Goal: Transaction & Acquisition: Obtain resource

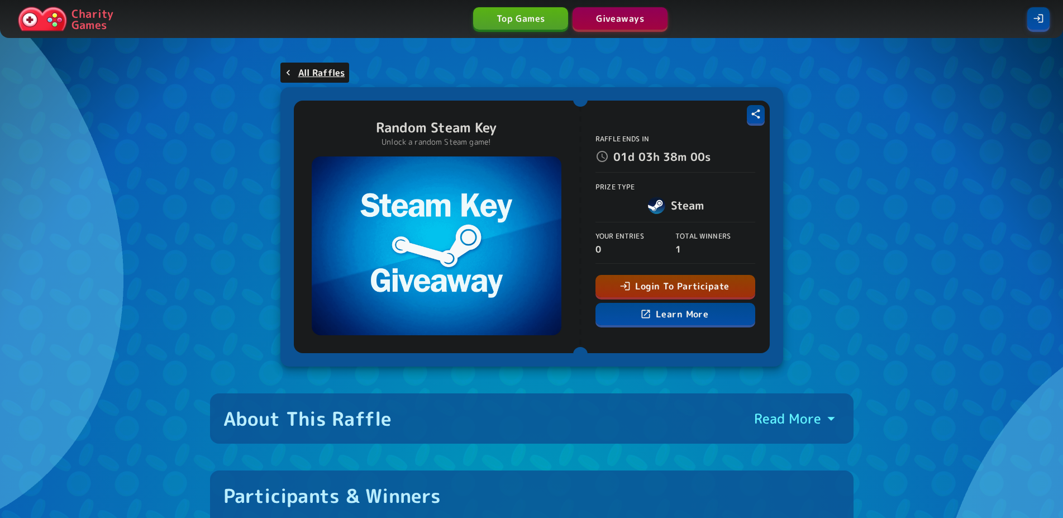
click at [682, 288] on button "Login To Participate" at bounding box center [676, 286] width 160 height 22
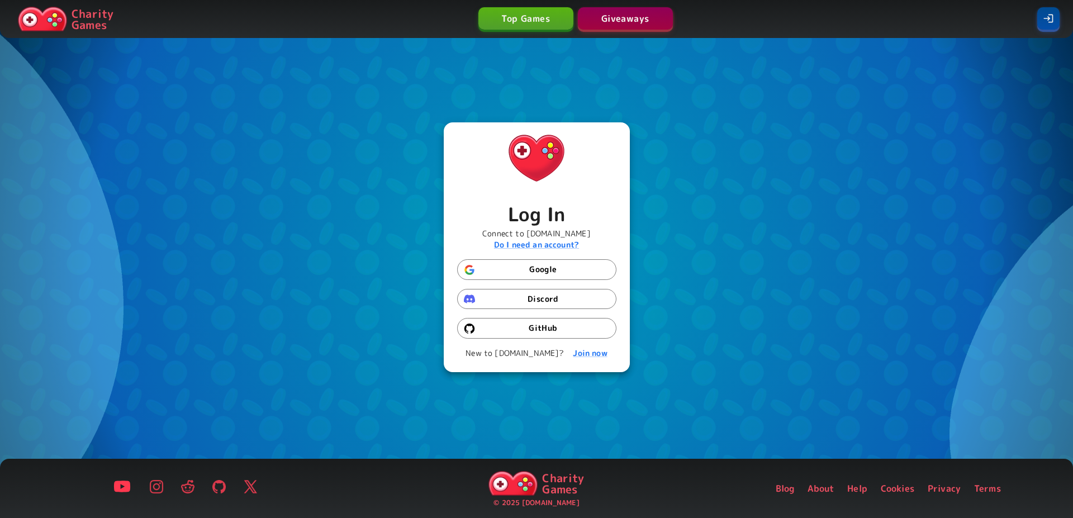
click at [539, 226] on h4 "Log In" at bounding box center [536, 213] width 108 height 23
click at [536, 294] on button "Discord" at bounding box center [536, 299] width 159 height 21
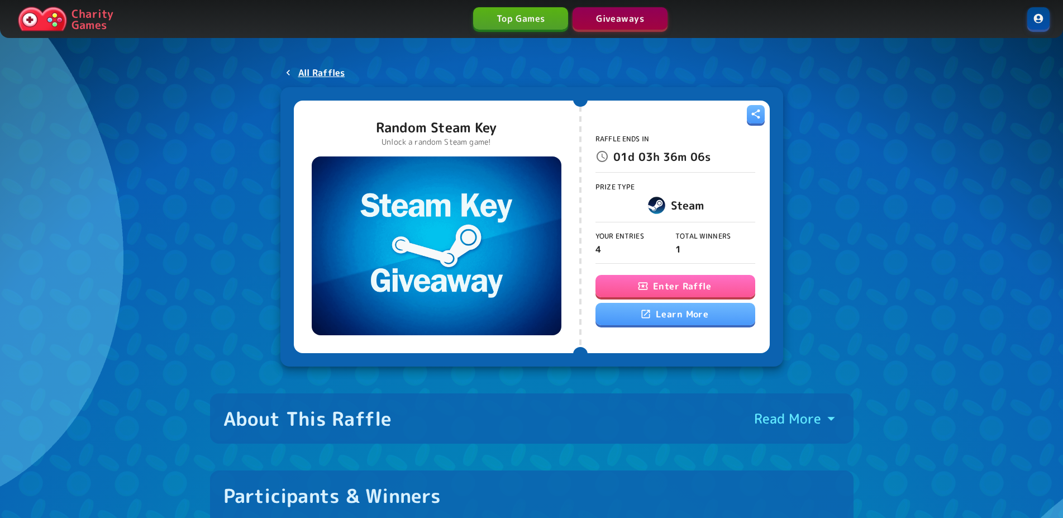
click at [1043, 17] on link at bounding box center [1038, 18] width 22 height 22
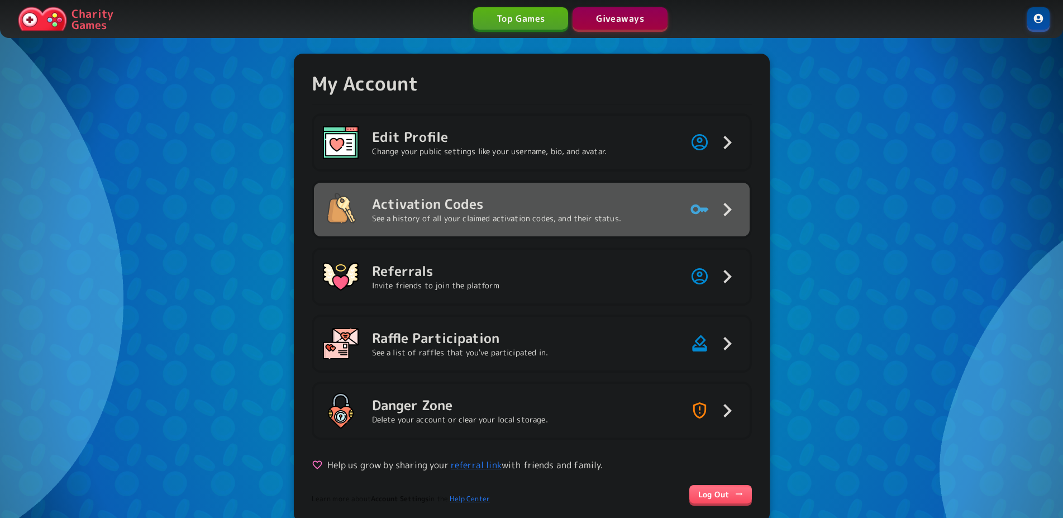
click at [508, 205] on h5 "Activation Codes" at bounding box center [496, 204] width 249 height 18
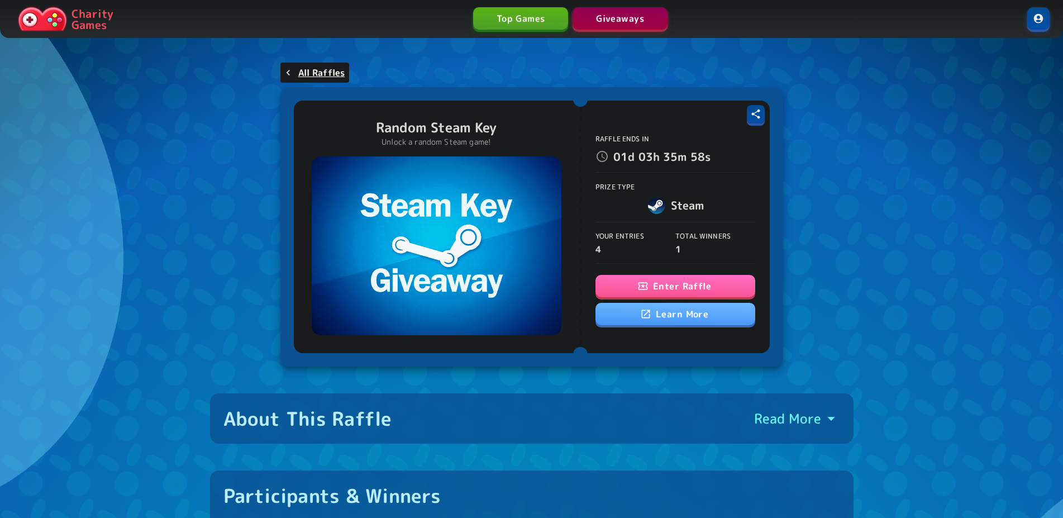
click at [623, 281] on button "Enter Raffle" at bounding box center [676, 286] width 160 height 22
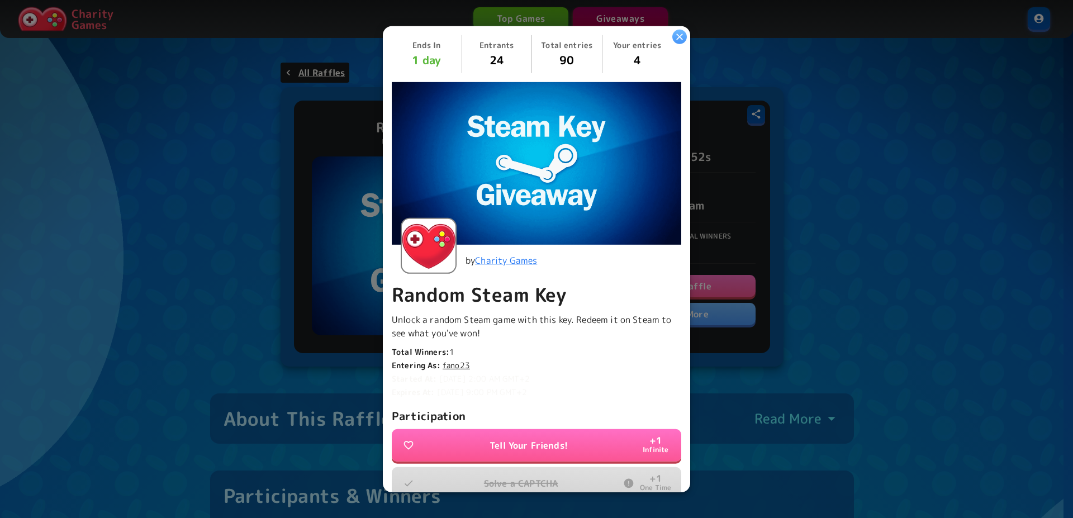
scroll to position [169, 0]
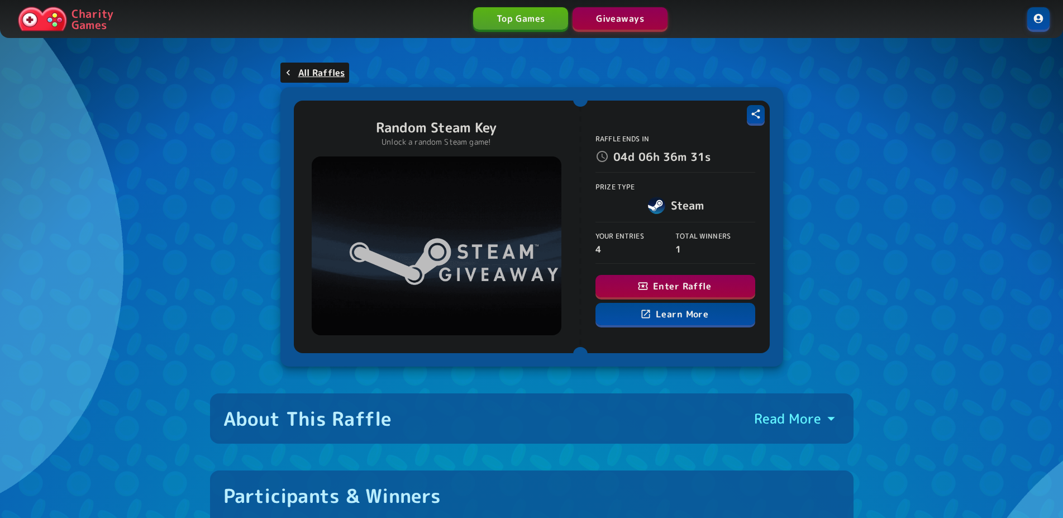
click at [655, 290] on button "Enter Raffle" at bounding box center [676, 286] width 160 height 22
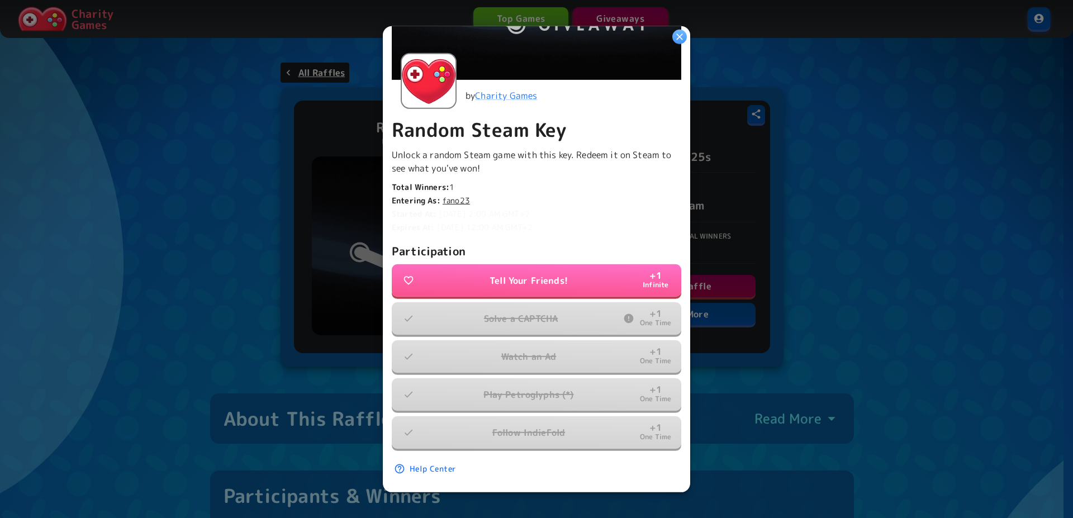
scroll to position [169, 0]
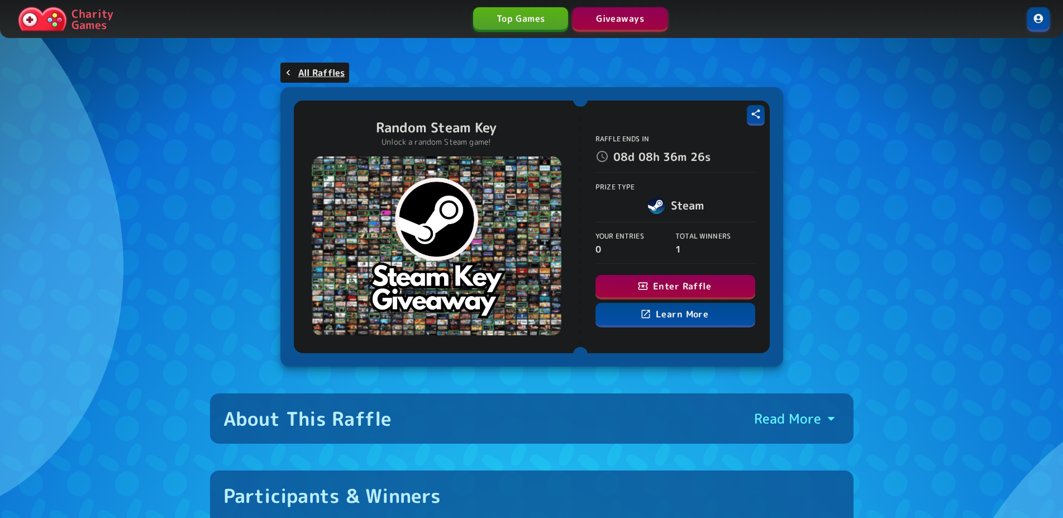
click at [694, 295] on button "Enter Raffle" at bounding box center [676, 286] width 160 height 22
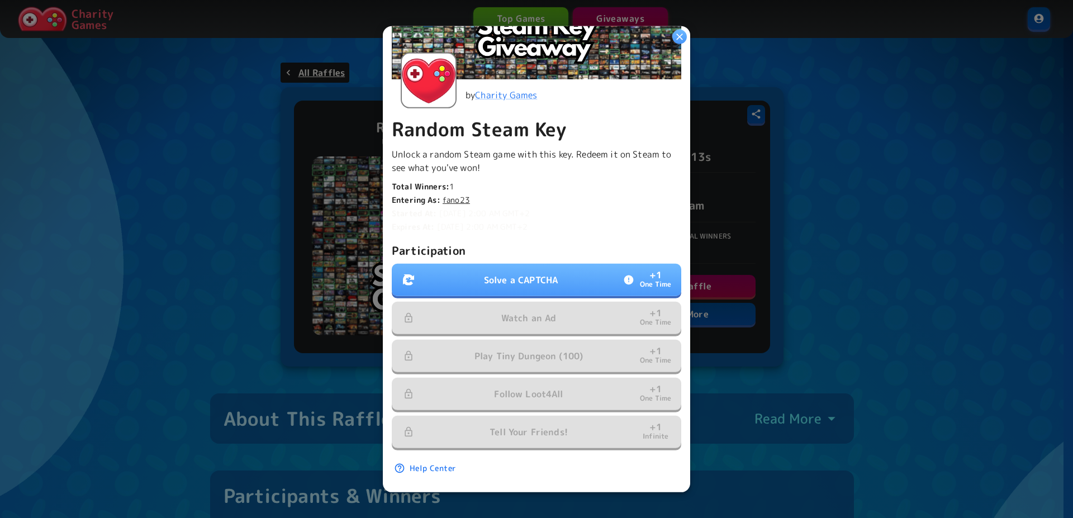
scroll to position [169, 0]
click at [525, 273] on p "Solve a CAPTCHA" at bounding box center [521, 279] width 74 height 13
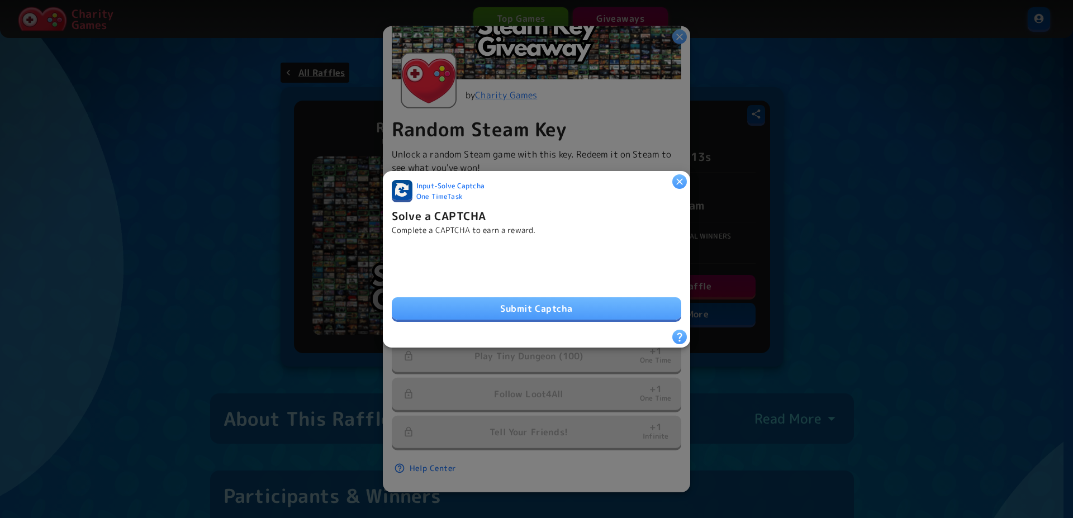
click at [546, 300] on button "Submit Captcha" at bounding box center [536, 308] width 289 height 22
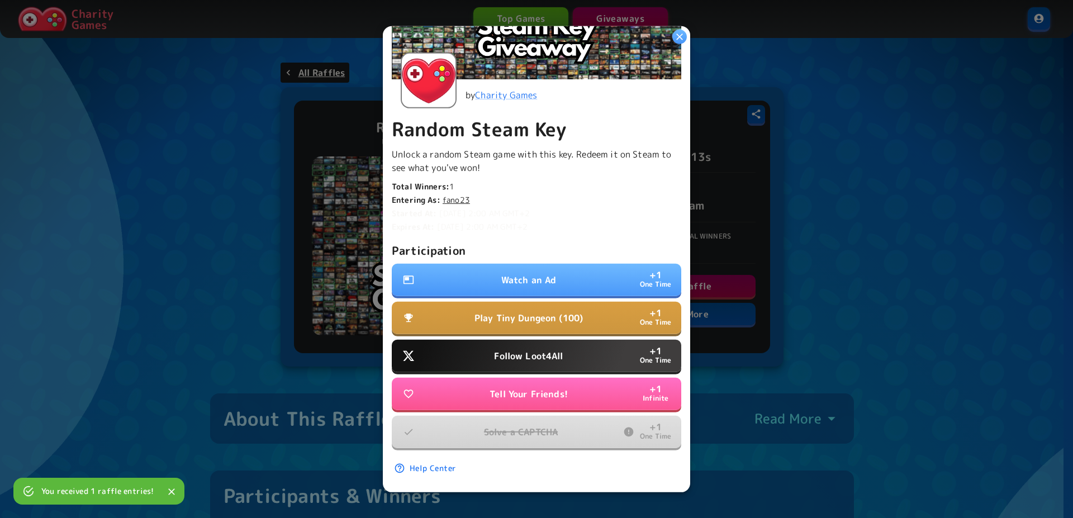
click at [582, 277] on button "Watch an Ad + 1 One Time" at bounding box center [536, 280] width 289 height 32
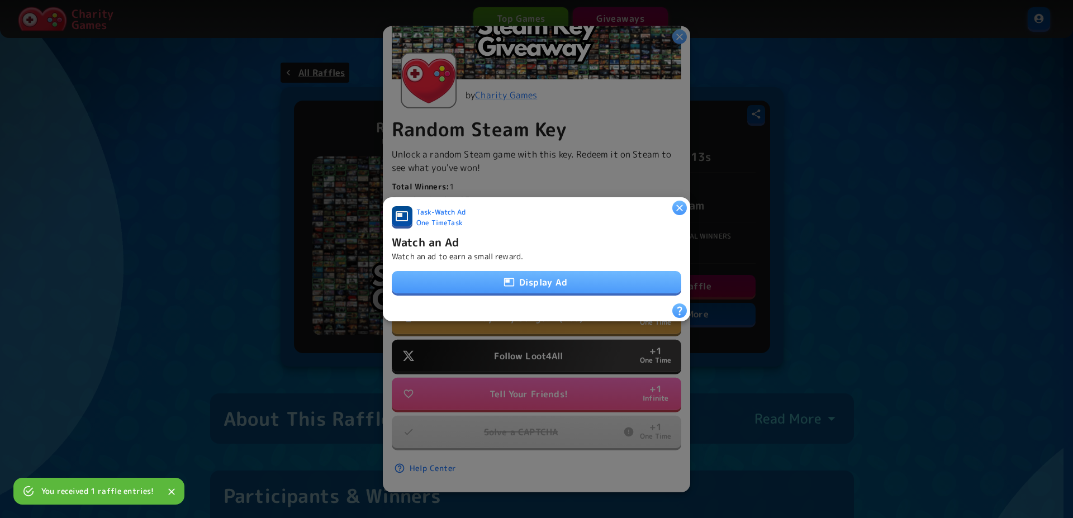
click at [554, 273] on button "Display Ad" at bounding box center [536, 282] width 289 height 22
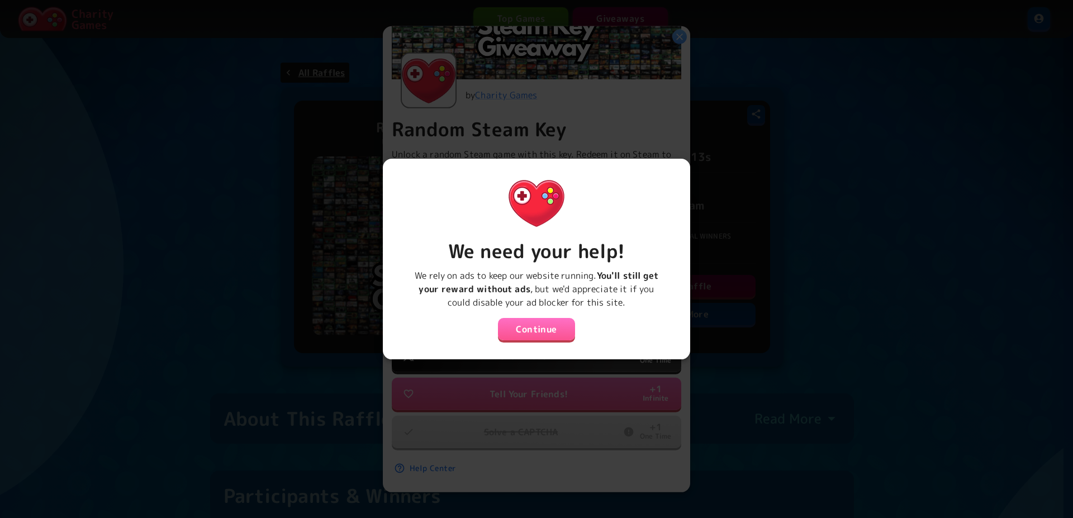
click at [535, 322] on button "Continue" at bounding box center [536, 329] width 77 height 22
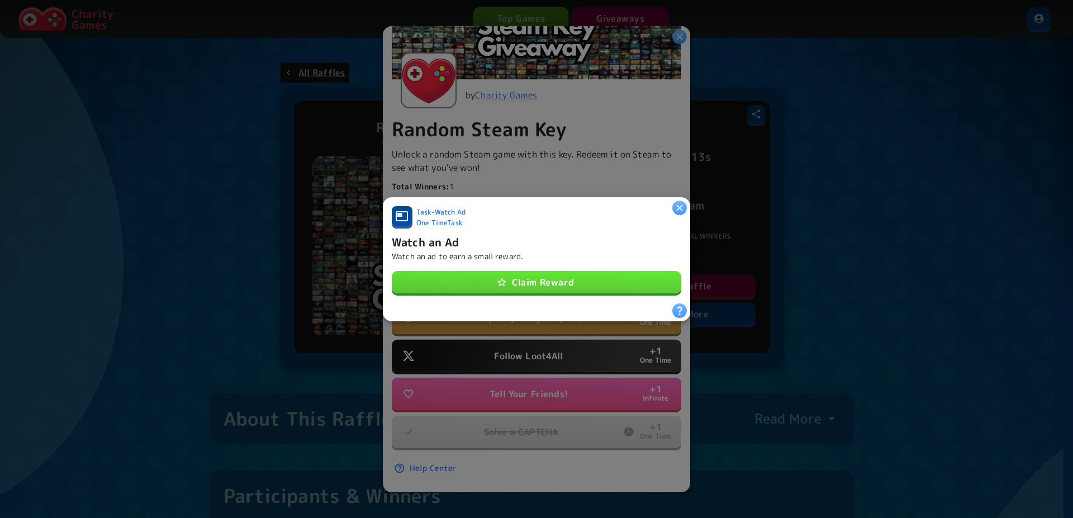
click at [541, 283] on button "Claim Reward" at bounding box center [536, 282] width 289 height 22
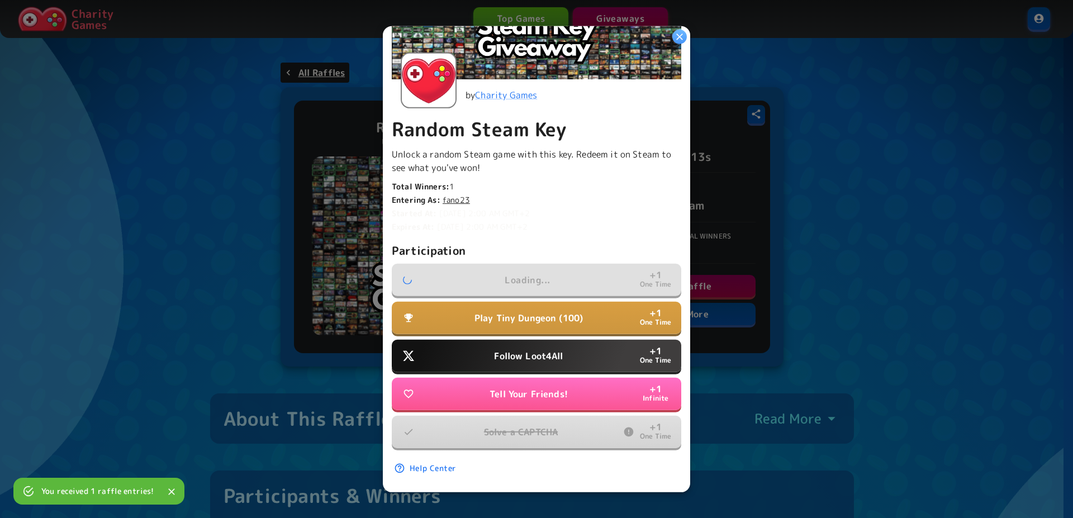
click at [536, 349] on p "Follow Loot4All" at bounding box center [528, 355] width 69 height 13
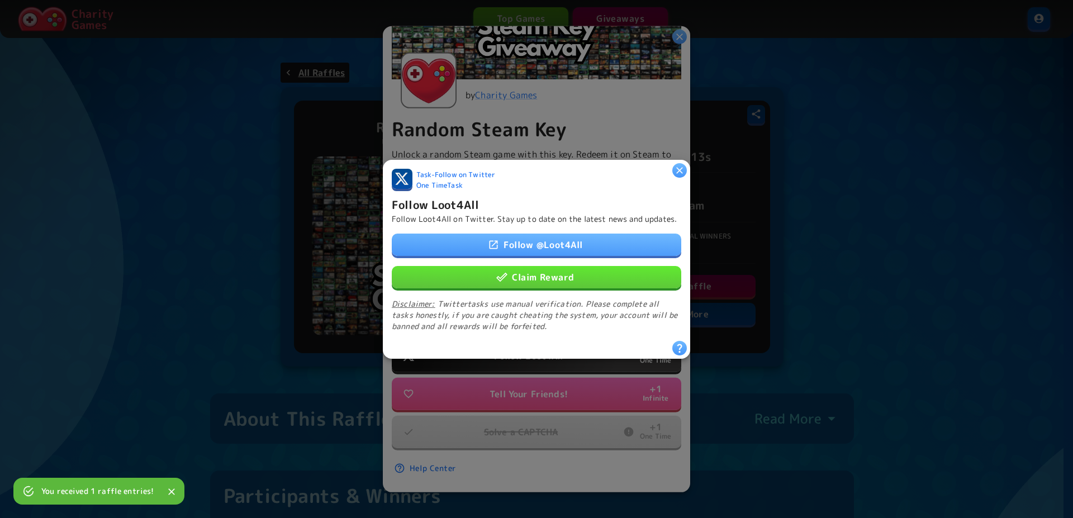
click at [539, 275] on button "Claim Reward" at bounding box center [536, 276] width 289 height 22
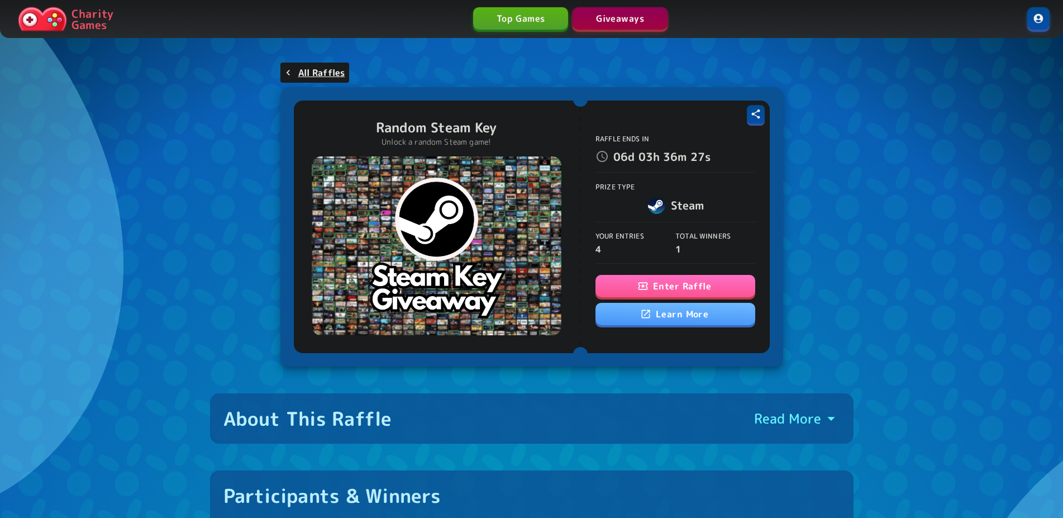
click at [617, 283] on button "Enter Raffle" at bounding box center [676, 286] width 160 height 22
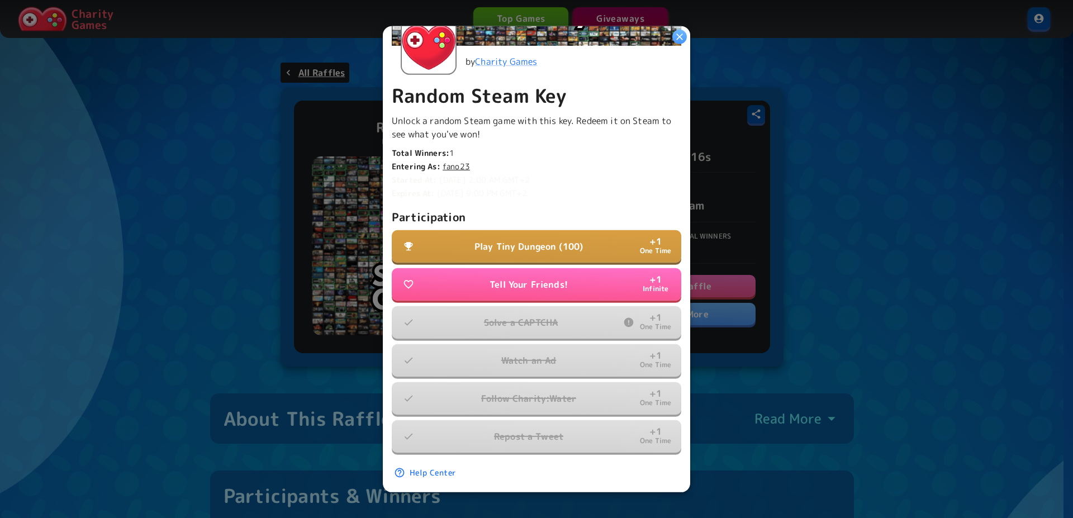
scroll to position [207, 0]
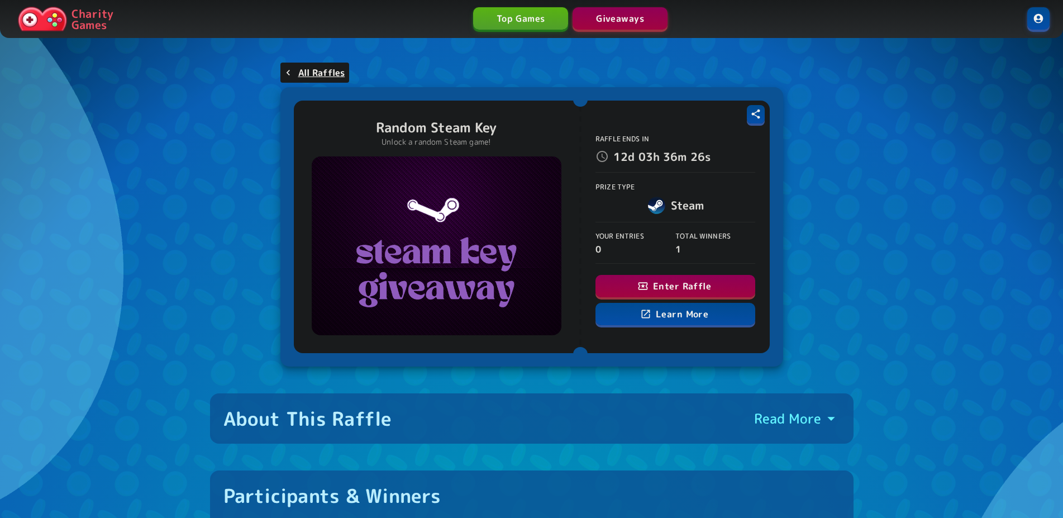
click at [641, 288] on icon "button" at bounding box center [642, 285] width 11 height 11
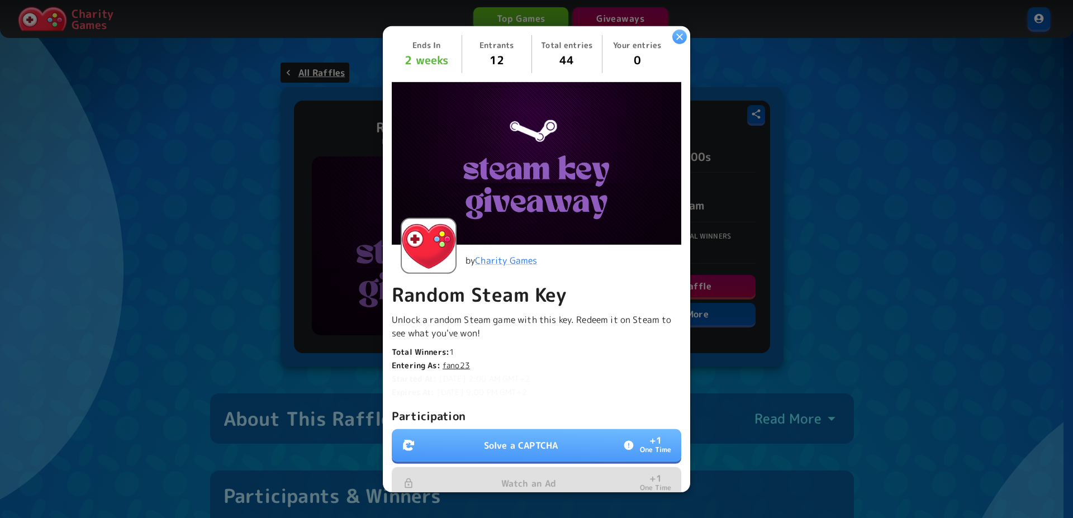
click at [526, 439] on p "Solve a CAPTCHA" at bounding box center [521, 445] width 74 height 13
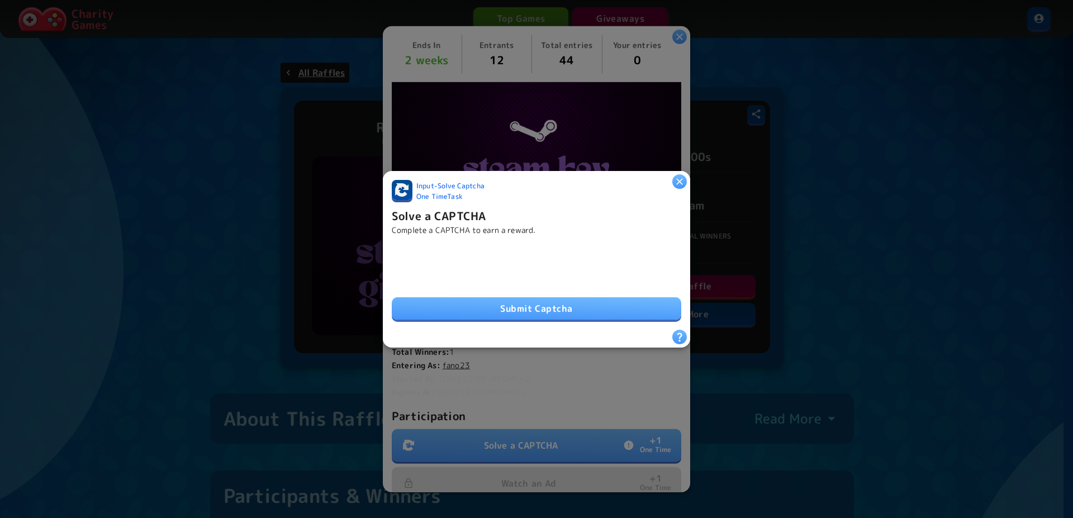
click at [507, 299] on button "Submit Captcha" at bounding box center [536, 308] width 289 height 22
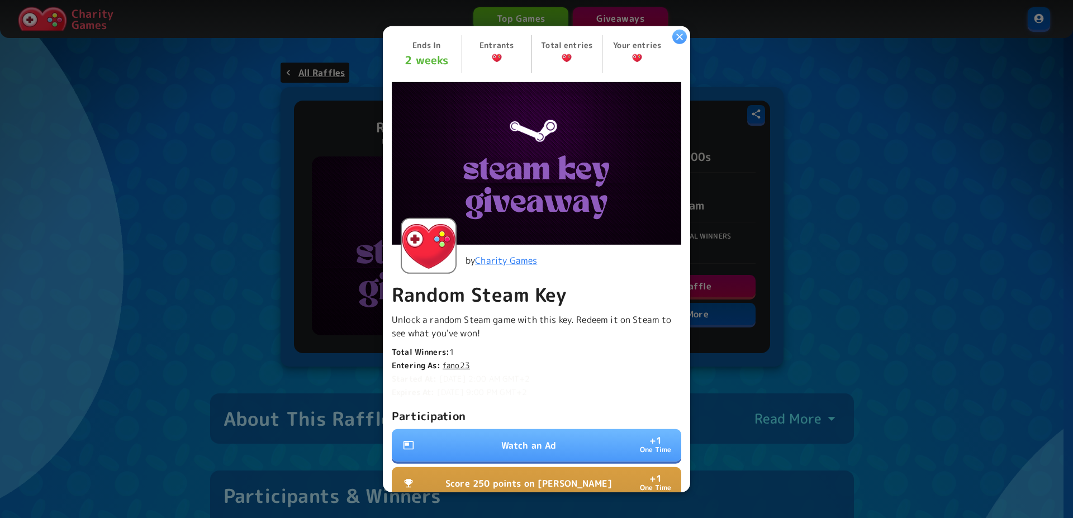
scroll to position [169, 0]
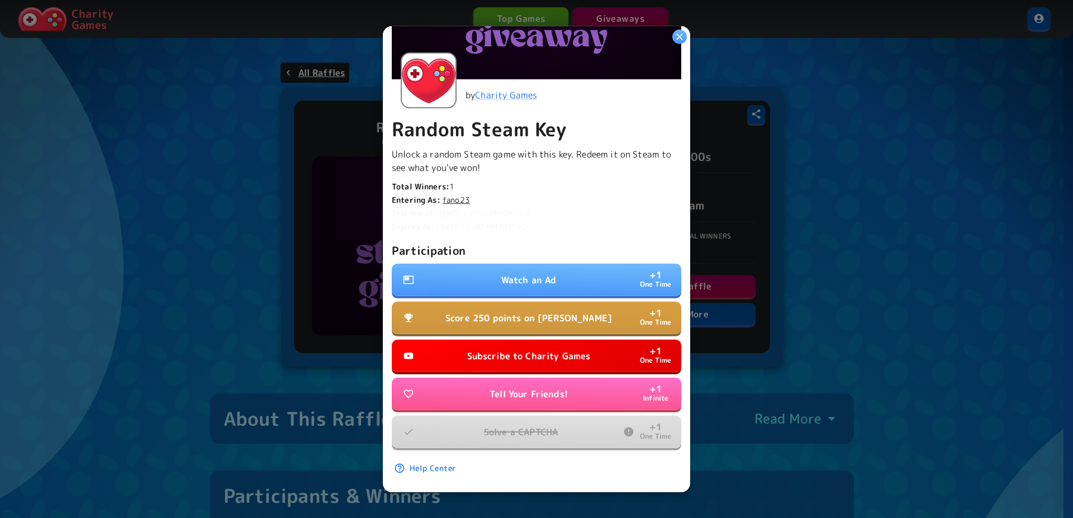
click at [526, 265] on button "Watch an Ad + 1 One Time" at bounding box center [536, 280] width 289 height 32
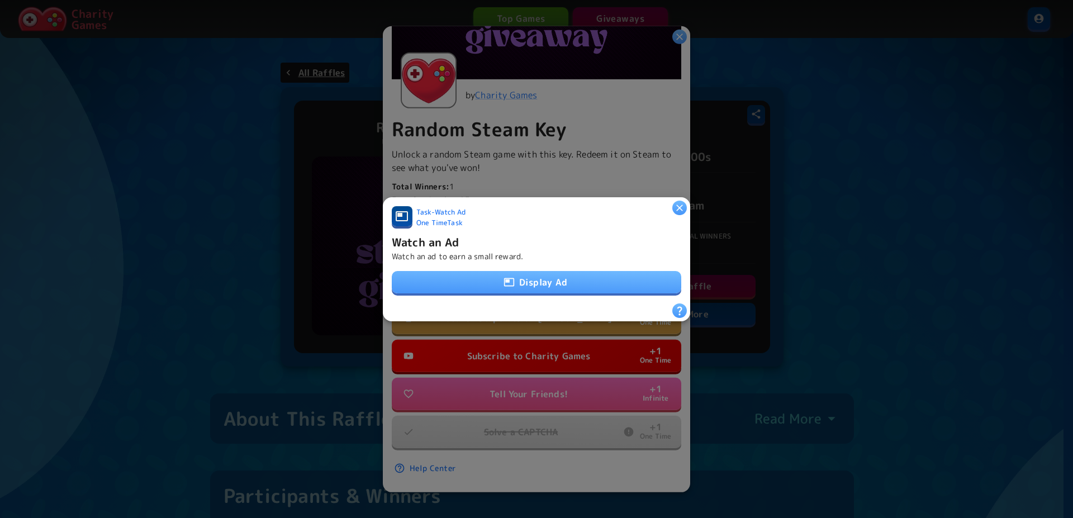
click at [549, 276] on button "Display Ad" at bounding box center [536, 282] width 289 height 22
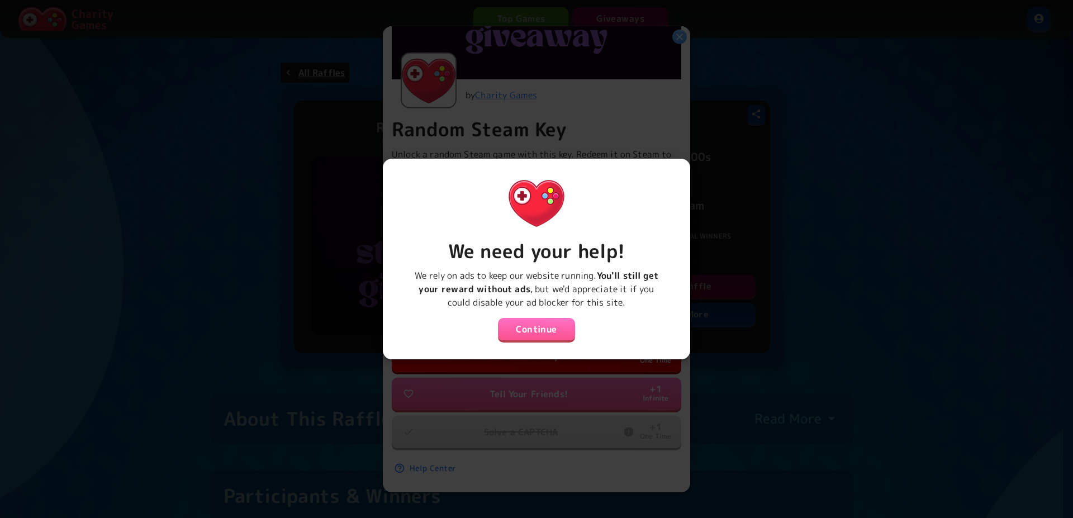
click at [532, 321] on button "Continue" at bounding box center [536, 329] width 77 height 22
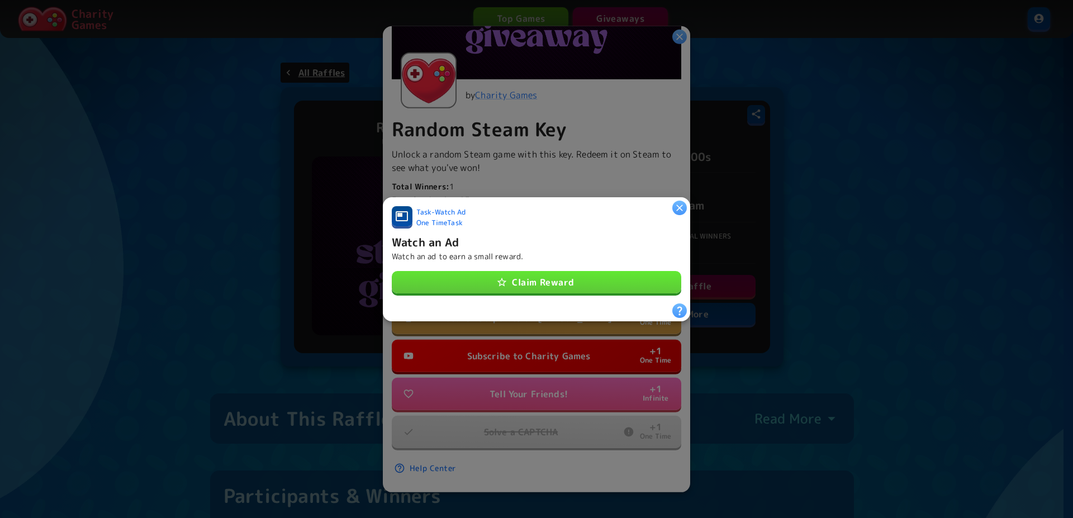
click at [538, 274] on button "Claim Reward" at bounding box center [536, 282] width 289 height 22
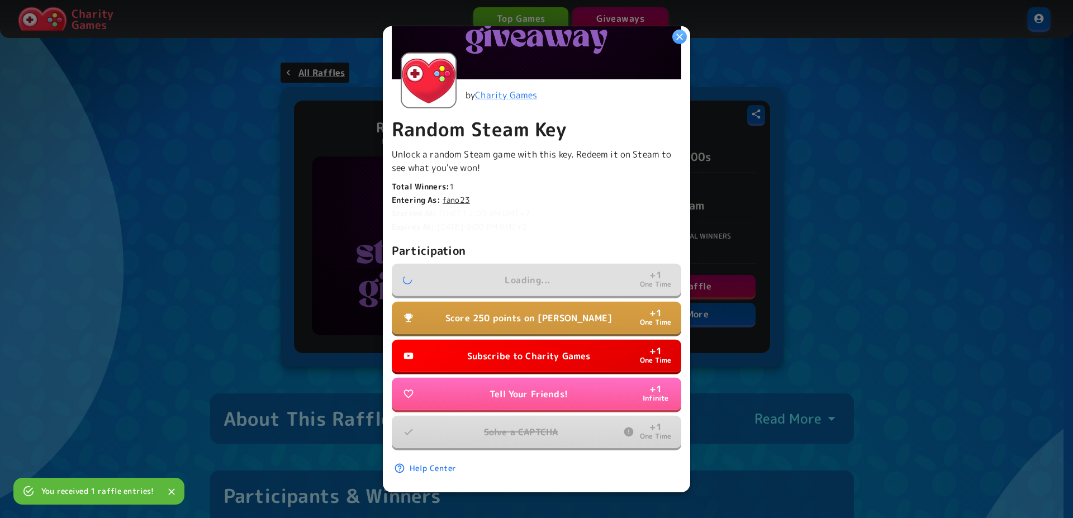
click at [529, 349] on p "Subscribe to Charity Games" at bounding box center [528, 355] width 123 height 13
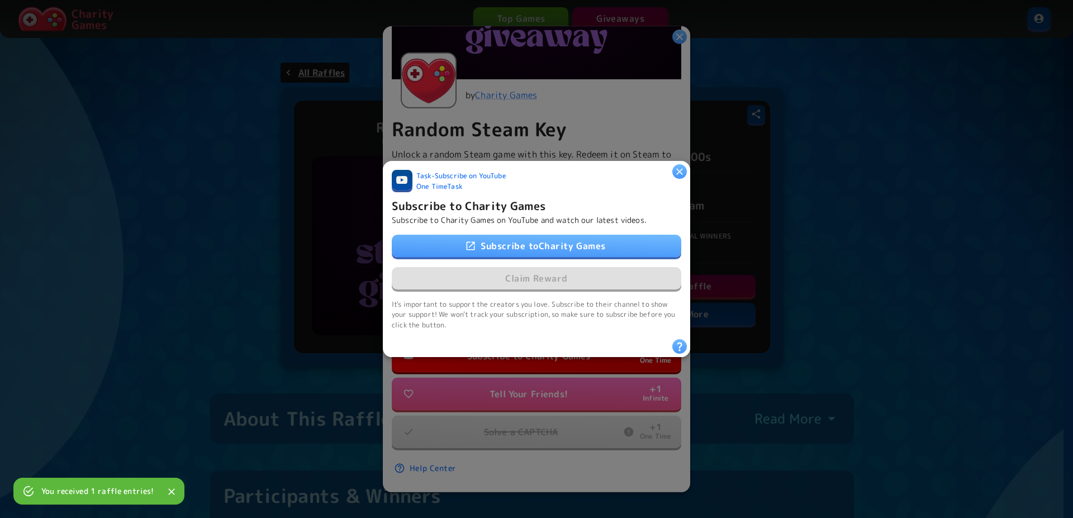
click at [503, 235] on link "Subscribe to Charity Games" at bounding box center [536, 246] width 289 height 22
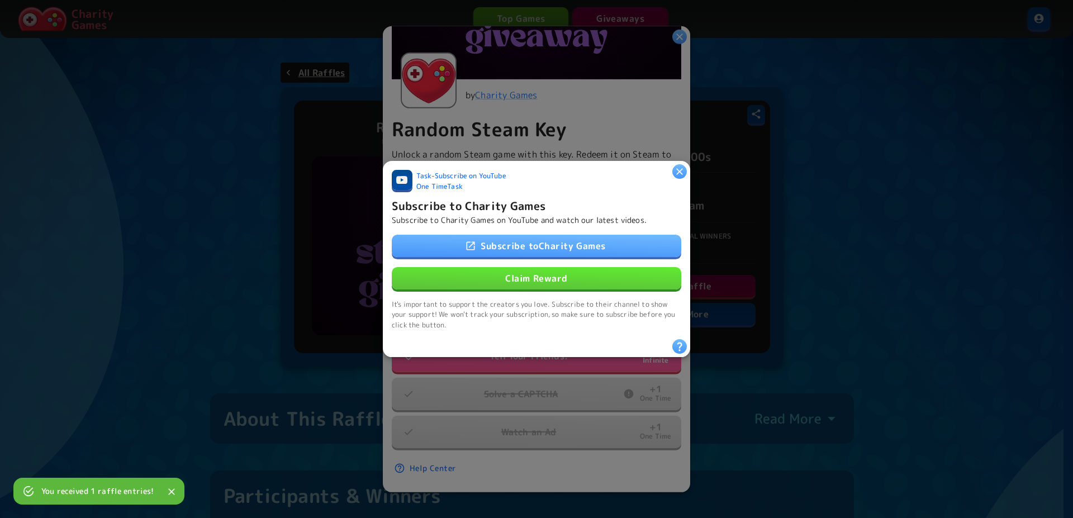
click at [548, 269] on button "Claim Reward" at bounding box center [536, 278] width 289 height 22
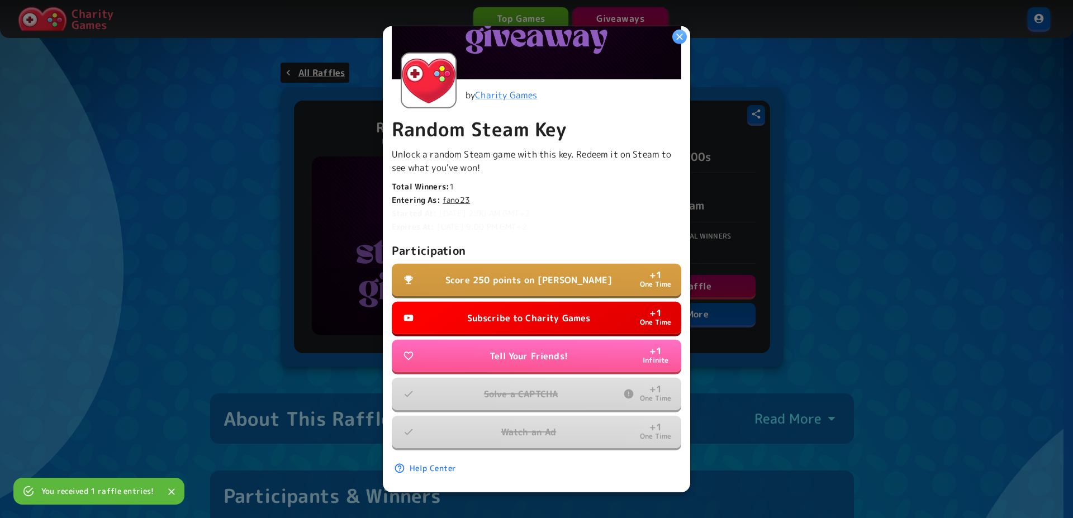
click at [569, 273] on p "Score 250 points on Dino Dash" at bounding box center [528, 279] width 166 height 13
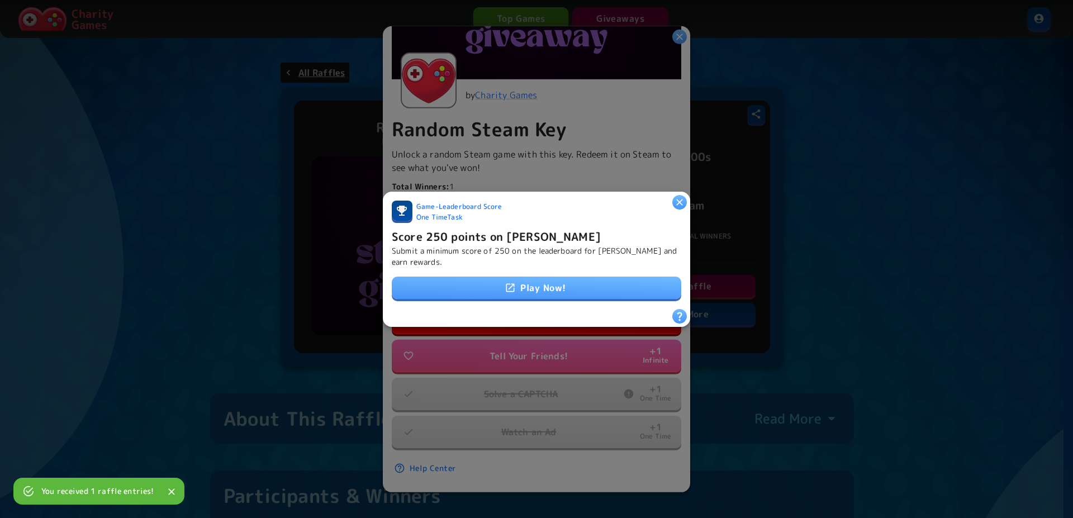
click at [562, 282] on link "Play Now!" at bounding box center [536, 288] width 289 height 22
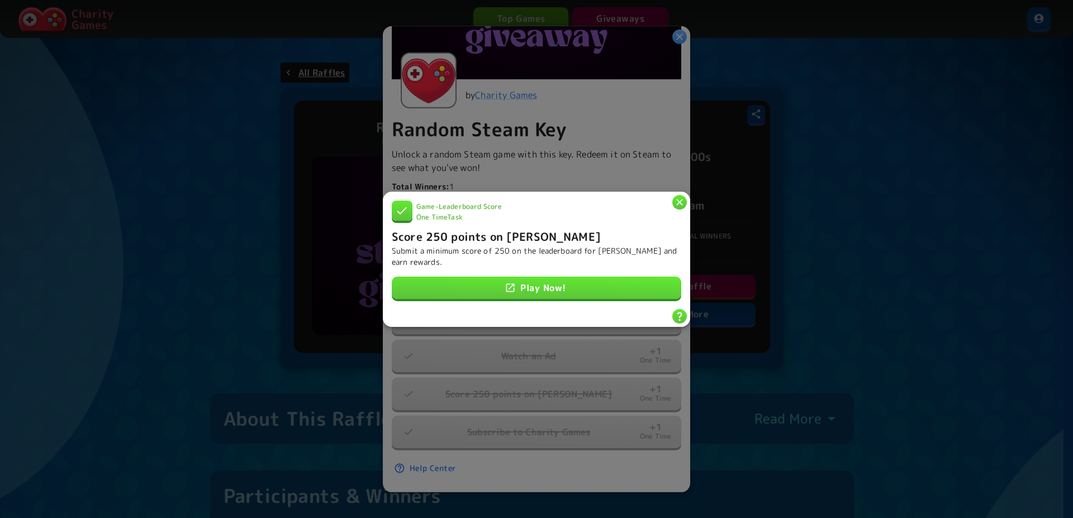
click at [676, 198] on icon "button" at bounding box center [679, 201] width 11 height 11
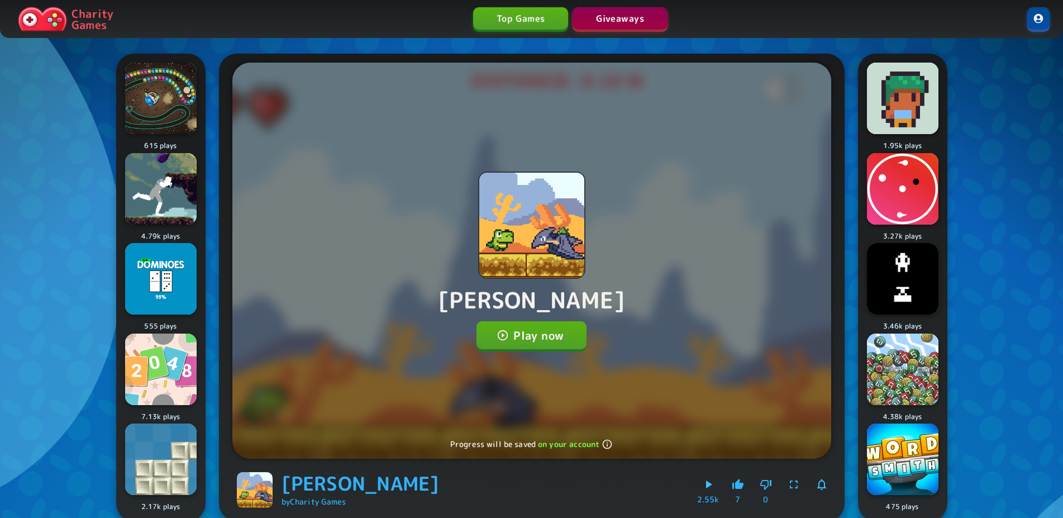
click at [525, 332] on button "Play now" at bounding box center [532, 335] width 110 height 28
